Goal: Transaction & Acquisition: Subscribe to service/newsletter

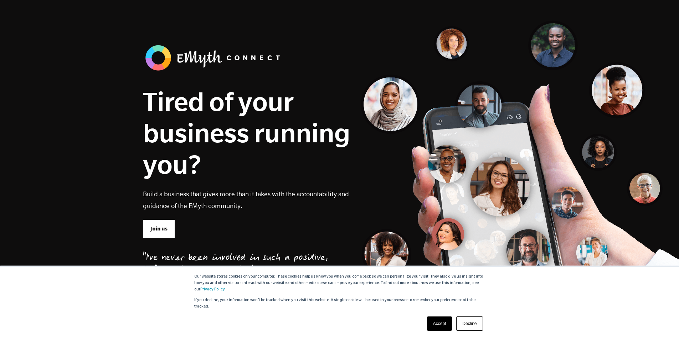
click at [446, 329] on link "Accept" at bounding box center [439, 323] width 25 height 14
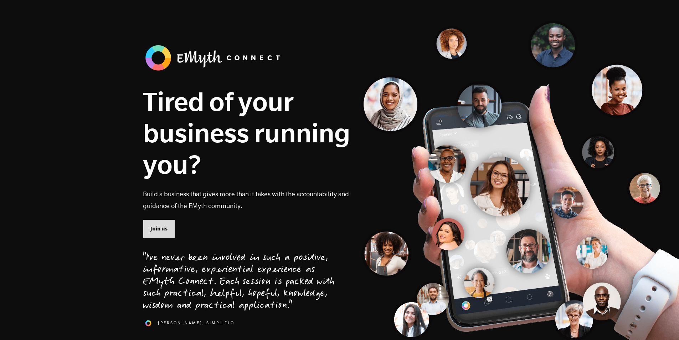
click at [166, 228] on span "Join us" at bounding box center [158, 229] width 17 height 8
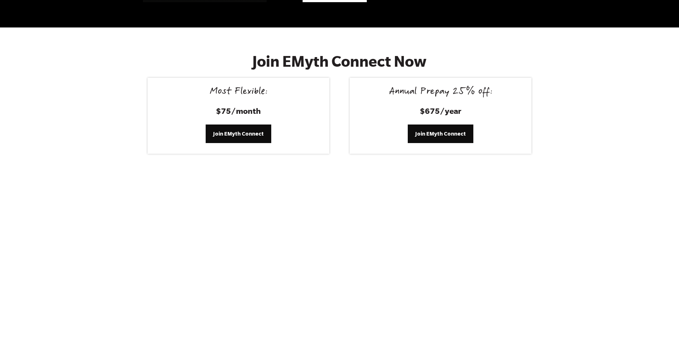
scroll to position [2940, 0]
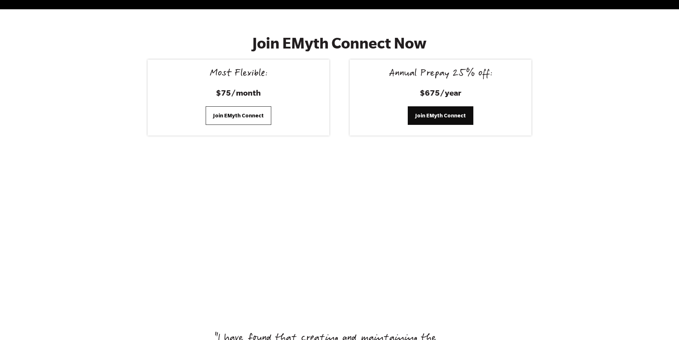
click at [231, 111] on link "Join EMyth Connect" at bounding box center [239, 115] width 66 height 19
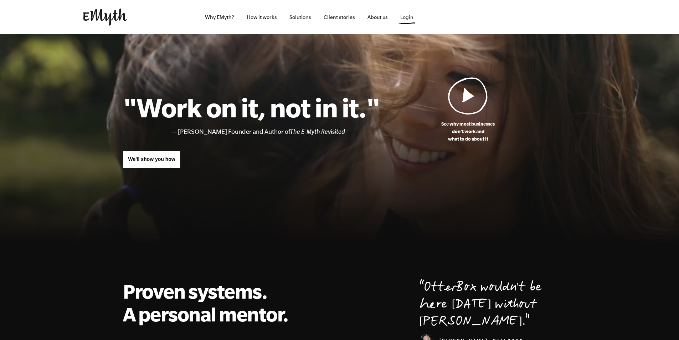
click at [405, 17] on link "Login" at bounding box center [407, 17] width 25 height 34
